Goal: Task Accomplishment & Management: Complete application form

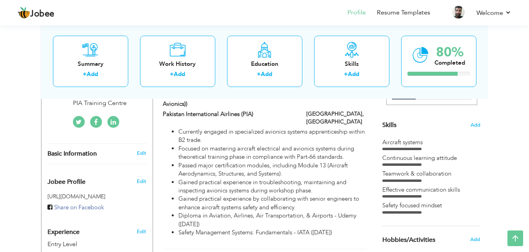
scroll to position [182, 0]
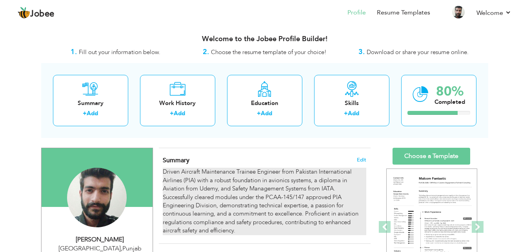
click at [200, 178] on div "Driven Aircraft Maintenance Trainee Engineer from Pakistan International Airlin…" at bounding box center [264, 201] width 203 height 67
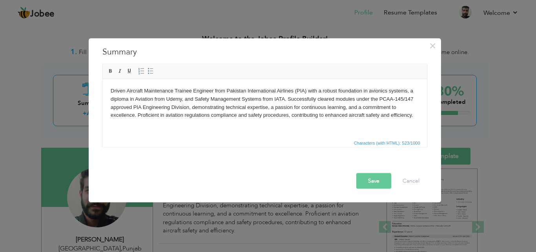
click at [252, 90] on body "Driven Aircraft Maintenance Trainee Engineer from Pakistan International Airlin…" at bounding box center [264, 103] width 308 height 33
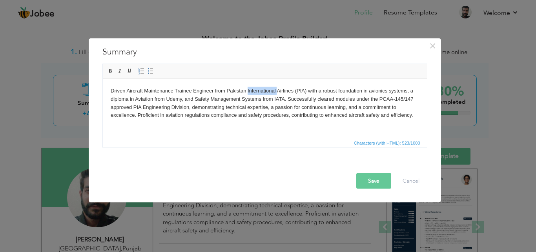
click at [252, 90] on body "Driven Aircraft Maintenance Trainee Engineer from Pakistan International Airlin…" at bounding box center [264, 103] width 308 height 33
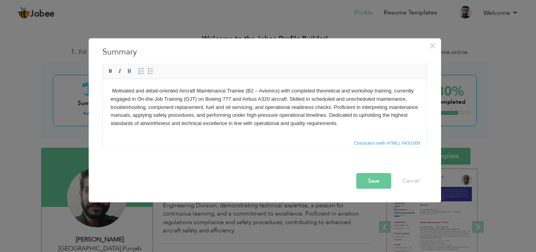
click at [367, 184] on button "Save" at bounding box center [373, 181] width 35 height 16
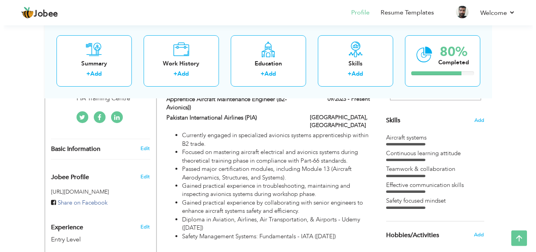
scroll to position [193, 0]
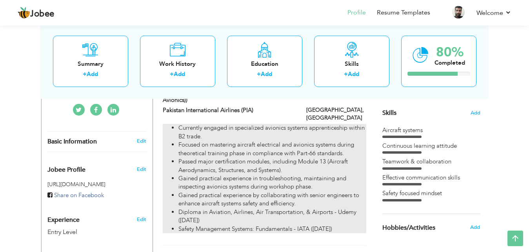
click at [248, 175] on li "Gained practical experience in troubleshooting, maintaining and inspecting avio…" at bounding box center [273, 183] width 188 height 17
type input "Apprentice Aircraft Maintenance Engineer (B2- Avionics))"
type input "Pakistan International Airlines (PIA)"
type input "09/2023"
type input "[GEOGRAPHIC_DATA]"
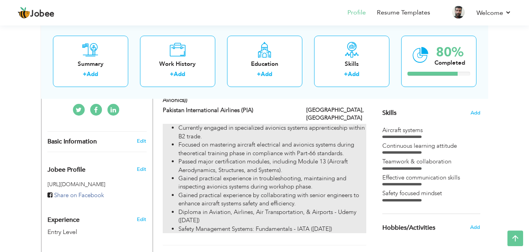
type input "[GEOGRAPHIC_DATA]"
checkbox input "true"
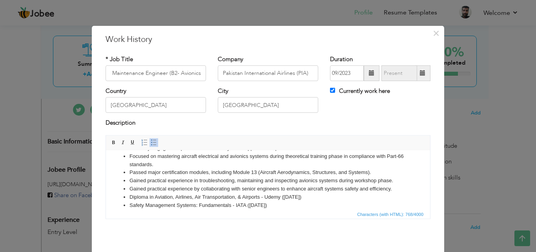
scroll to position [0, 0]
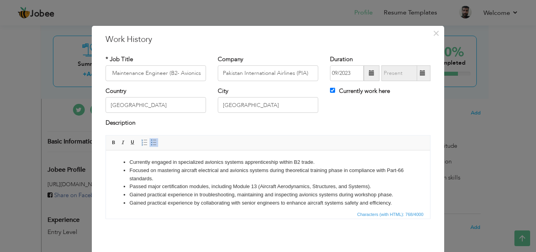
drag, startPoint x: 285, startPoint y: 209, endPoint x: 120, endPoint y: 157, distance: 172.1
click at [120, 157] on html "Currently engaged in specialized avionics systems apprenticeship within B2 trad…" at bounding box center [268, 179] width 324 height 59
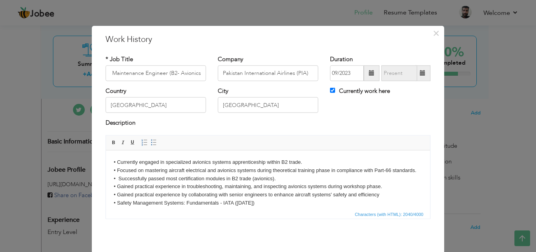
click at [368, 232] on div "Save Save and Continue Delete Cancel" at bounding box center [268, 253] width 337 height 44
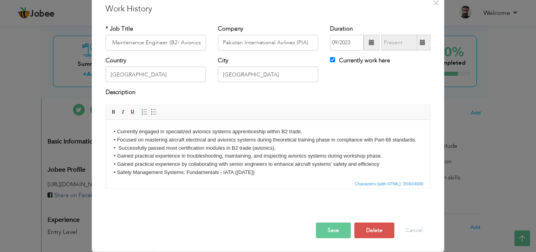
click at [381, 171] on p "• Currently engaged in specialized avionics systems apprenticeship within B2 tr…" at bounding box center [268, 152] width 308 height 49
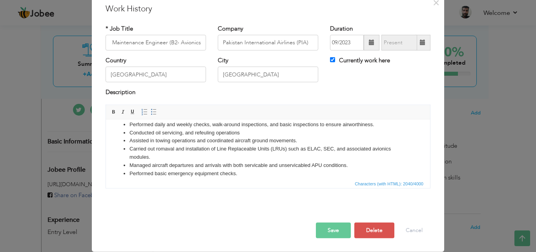
scroll to position [65, 0]
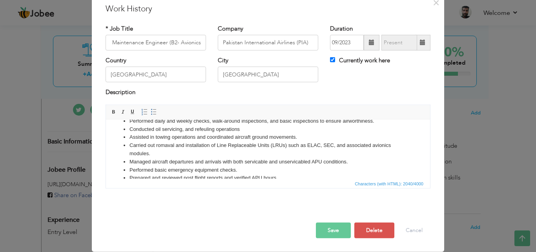
click at [216, 158] on li "Carried out romaval and installation of Line Replaceable Units (LRUs) such as E…" at bounding box center [268, 149] width 277 height 16
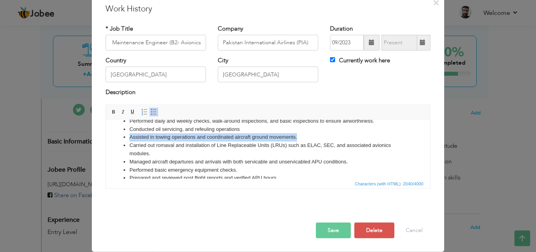
click at [216, 158] on li "Carried out romaval and installation of Line Replaceable Units (LRUs) such as E…" at bounding box center [268, 149] width 277 height 16
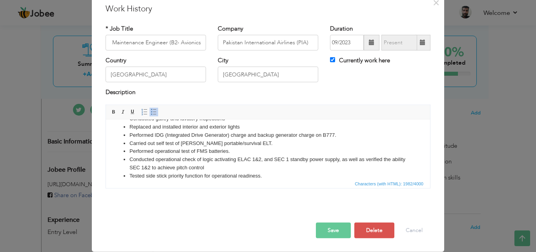
scroll to position [150, 0]
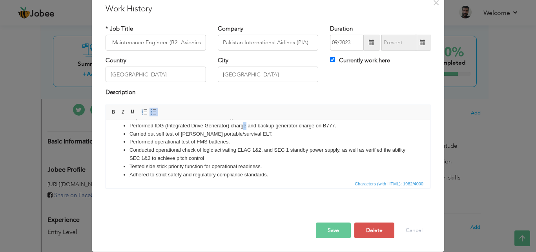
click at [246, 126] on li "Performed IDG (Integrated Drive Generator) charge and backup generator charge o…" at bounding box center [268, 126] width 277 height 8
click at [321, 133] on li "Carried out self test of [PERSON_NAME] portable/survival ELT." at bounding box center [268, 134] width 277 height 8
click at [258, 125] on li "Performed IDG (Integrated Drive Generator) service and replenishment on A320." at bounding box center [268, 126] width 277 height 8
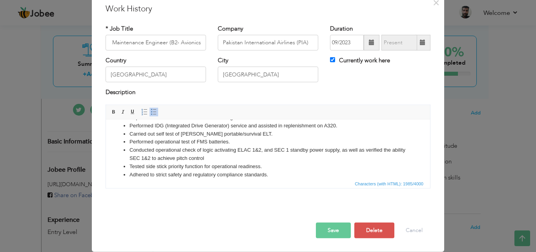
drag, startPoint x: 533, startPoint y: 284, endPoint x: 427, endPoint y: 165, distance: 159.5
click at [278, 181] on span "Characters (with HTML): 1985/4000" at bounding box center [268, 183] width 324 height 9
click at [272, 179] on span "Characters (with HTML): 1985/4000" at bounding box center [268, 183] width 324 height 9
click at [273, 177] on li "Adhered to strict safety and regulatory compliance standards." at bounding box center [268, 175] width 277 height 8
click at [281, 184] on span "Characters (with HTML): 1975/4000" at bounding box center [268, 183] width 324 height 9
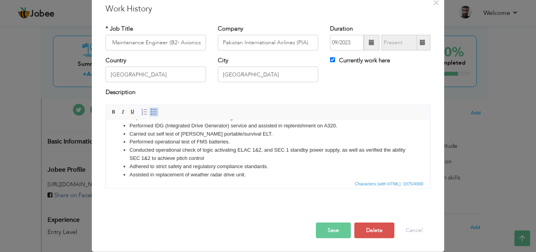
click at [285, 175] on li "Assisted in replacement of weather radar drive unit." at bounding box center [268, 175] width 277 height 8
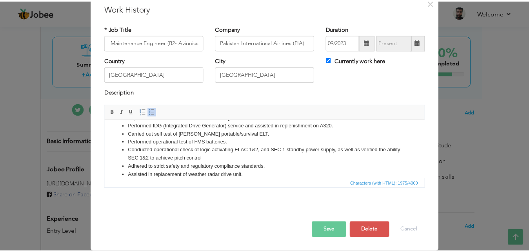
scroll to position [0, 0]
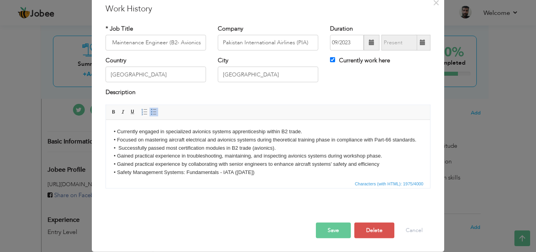
click at [337, 228] on button "Save" at bounding box center [333, 231] width 35 height 16
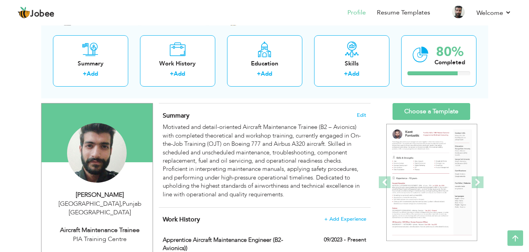
scroll to position [28, 0]
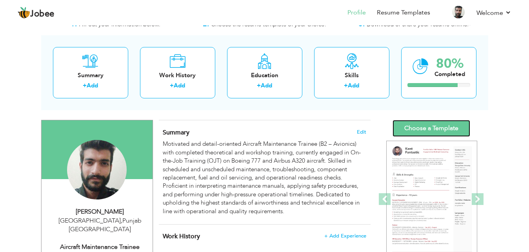
click at [432, 127] on link "Choose a Template" at bounding box center [432, 128] width 78 height 17
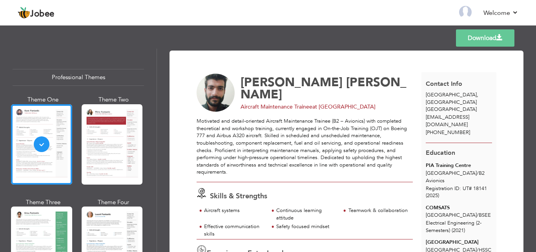
click at [224, 83] on img at bounding box center [216, 93] width 38 height 38
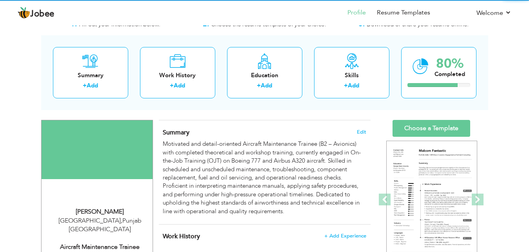
scroll to position [28, 0]
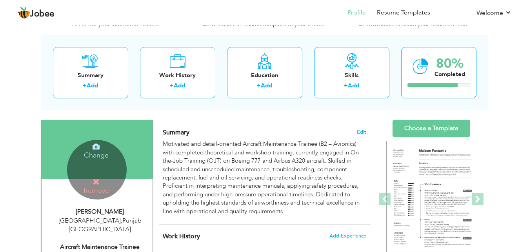
click at [97, 179] on icon at bounding box center [96, 182] width 7 height 7
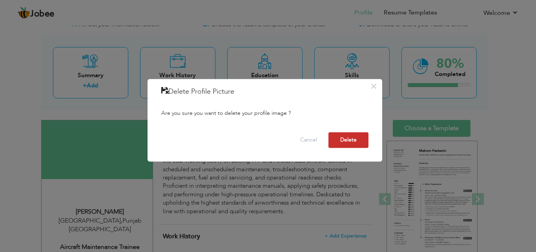
click at [345, 137] on button "Delete" at bounding box center [348, 140] width 40 height 16
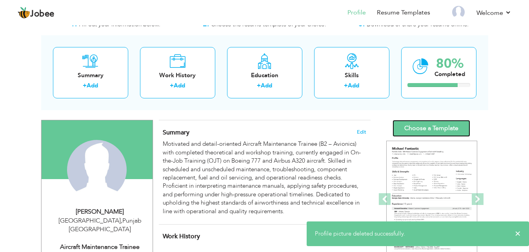
click at [433, 122] on link "Choose a Template" at bounding box center [432, 128] width 78 height 17
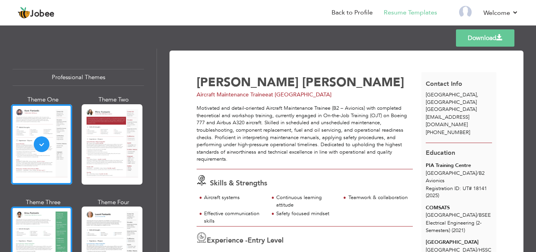
click at [30, 238] on div at bounding box center [41, 247] width 61 height 80
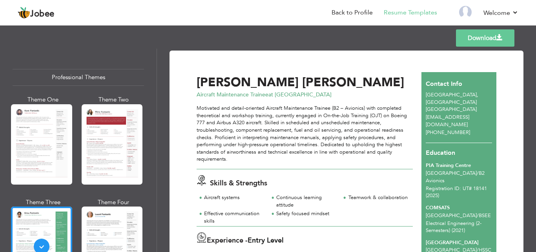
click at [489, 35] on link "Download" at bounding box center [485, 37] width 58 height 17
